Goal: Task Accomplishment & Management: Use online tool/utility

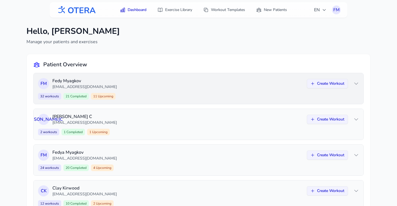
click at [330, 93] on div "32 workouts 21 Completed 11 Upcoming Create Workout" at bounding box center [198, 96] width 321 height 7
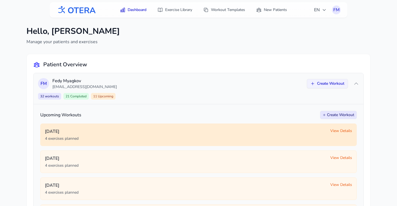
click at [336, 130] on span "View Details" at bounding box center [341, 131] width 22 height 6
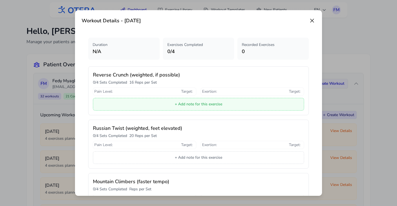
click at [203, 107] on button "+ Add note for this exercise" at bounding box center [198, 104] width 211 height 13
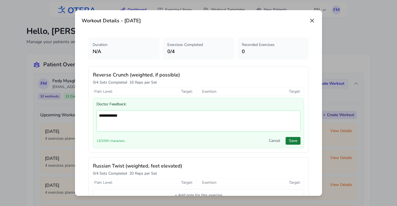
type textarea "**********"
click at [296, 141] on button "Save" at bounding box center [292, 141] width 15 height 8
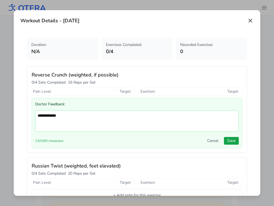
click at [252, 22] on icon at bounding box center [250, 20] width 3 height 3
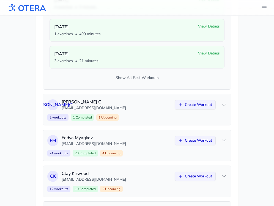
scroll to position [394, 0]
